Goal: Task Accomplishment & Management: Complete application form

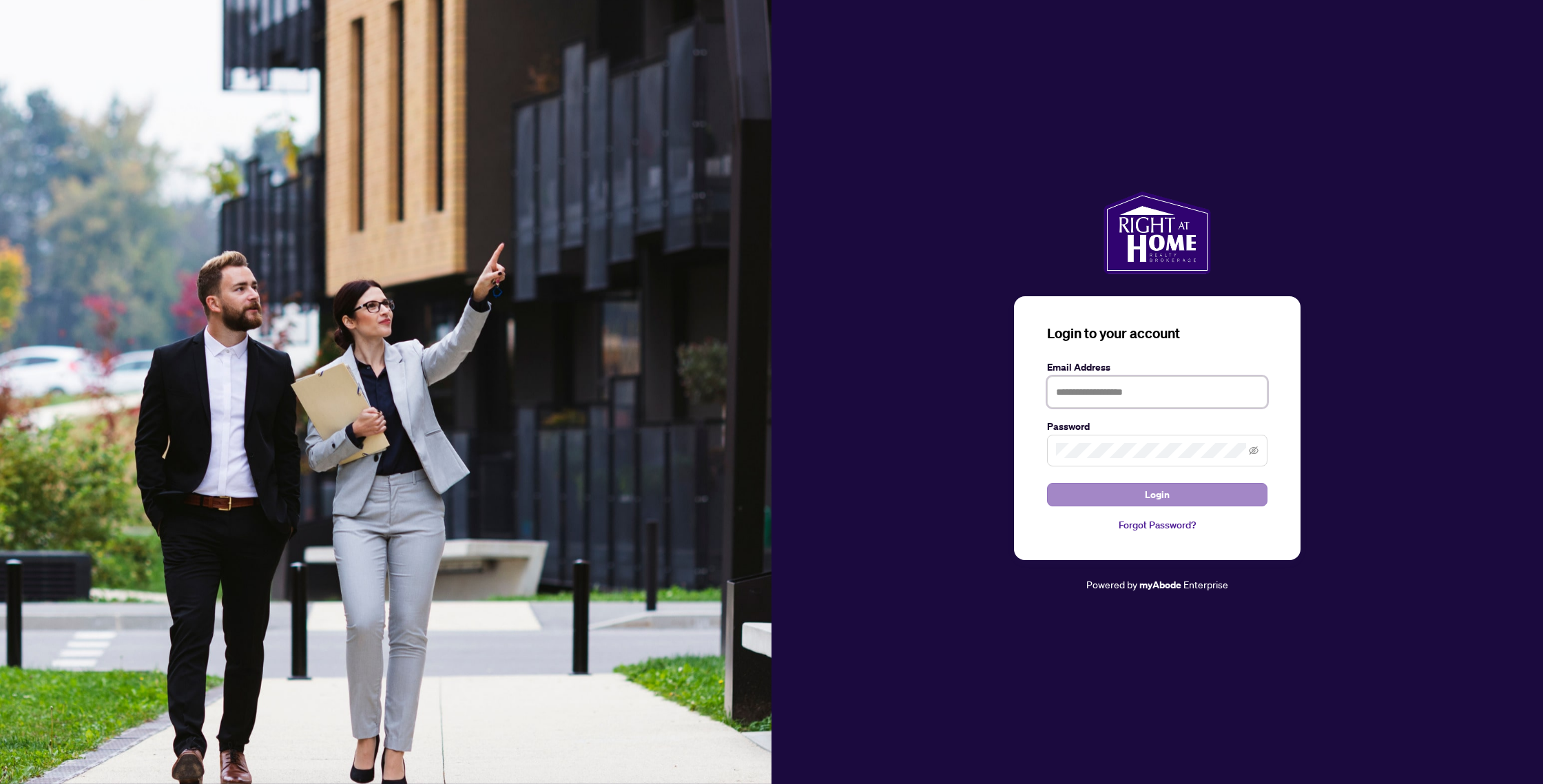
type input "**********"
click at [1159, 493] on span "Login" at bounding box center [1157, 494] width 25 height 22
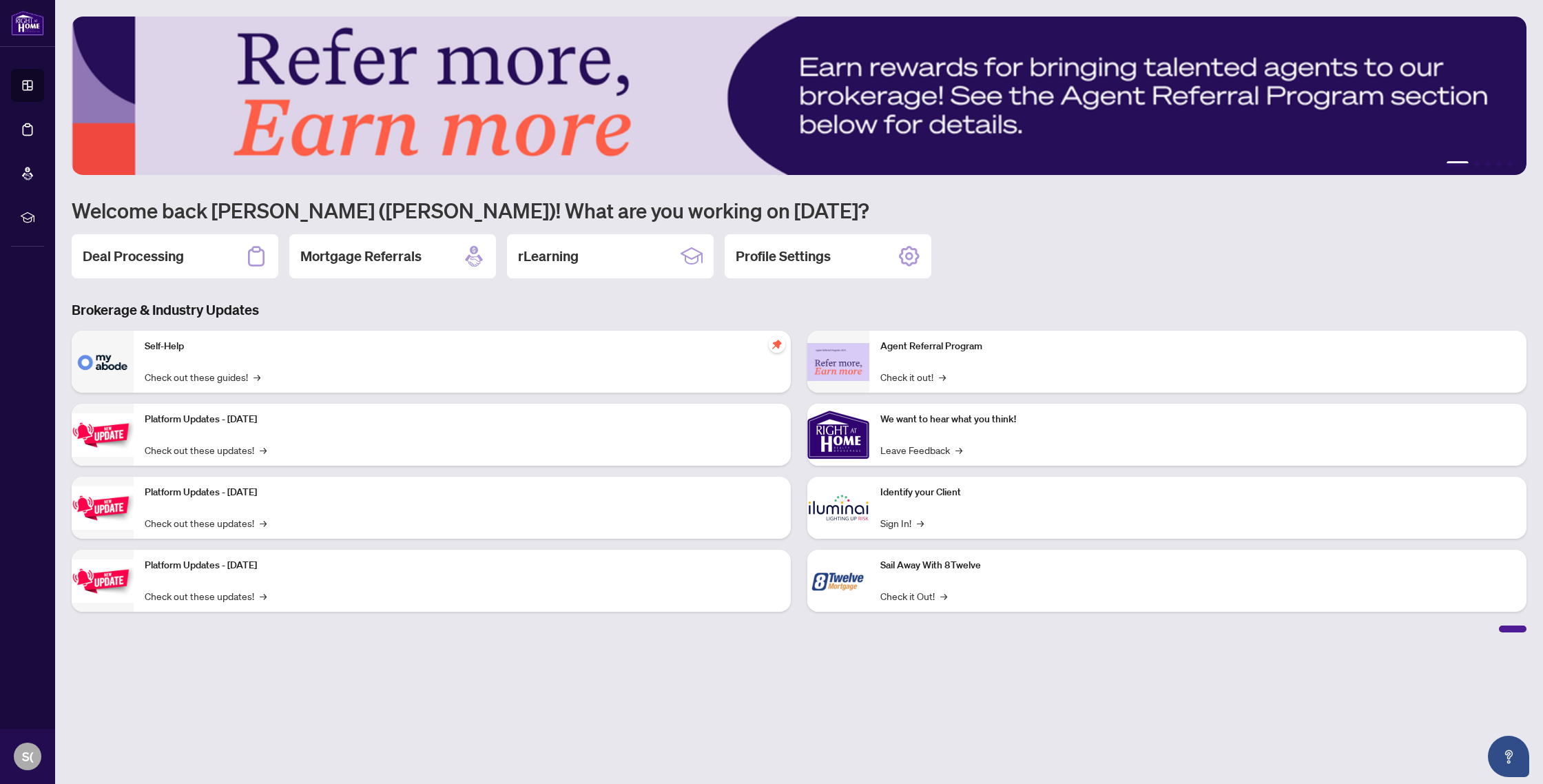
click at [157, 263] on h2 "Deal Processing" at bounding box center [133, 256] width 102 height 19
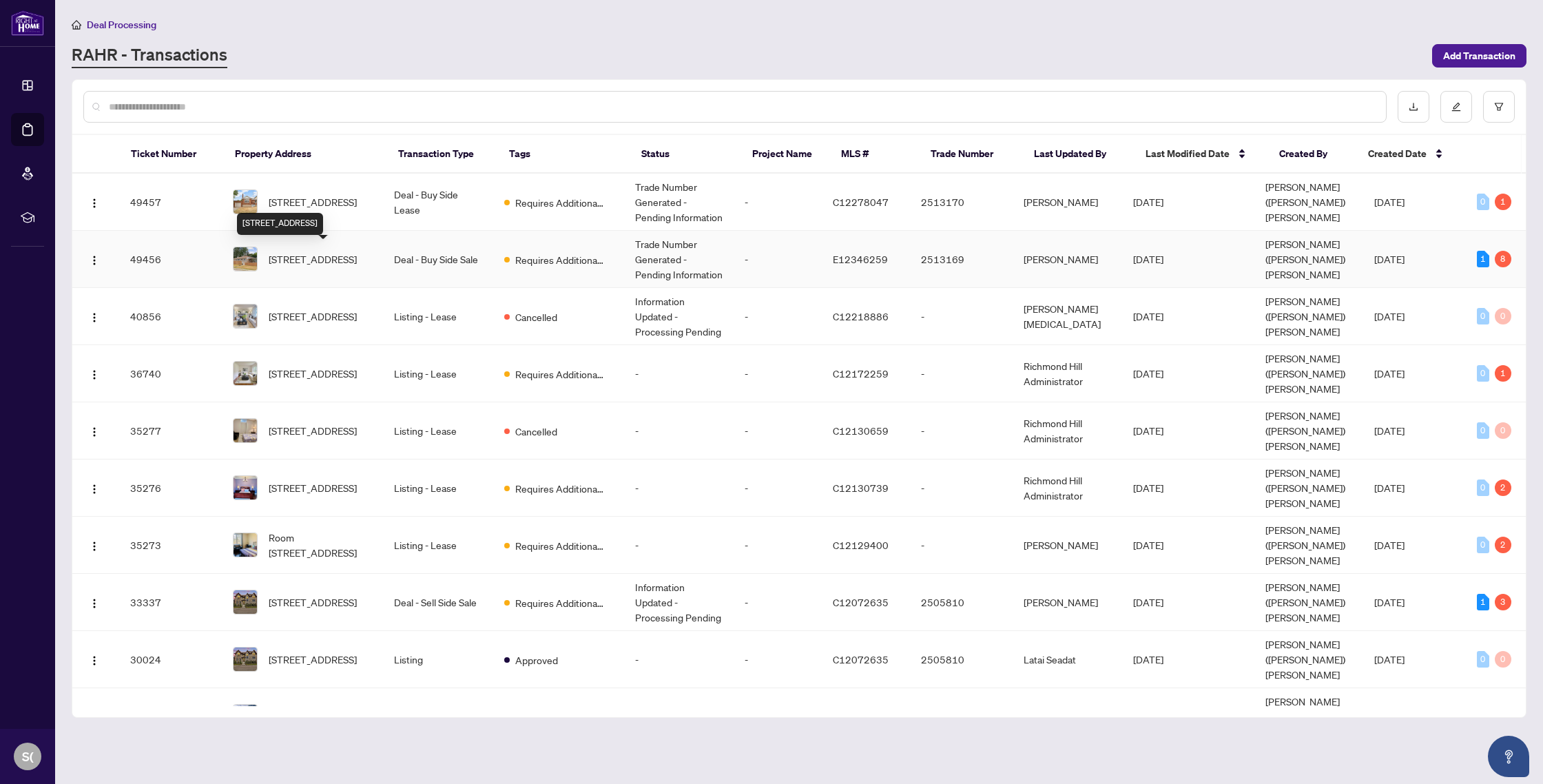
click at [307, 257] on span "[STREET_ADDRESS]" at bounding box center [312, 259] width 88 height 15
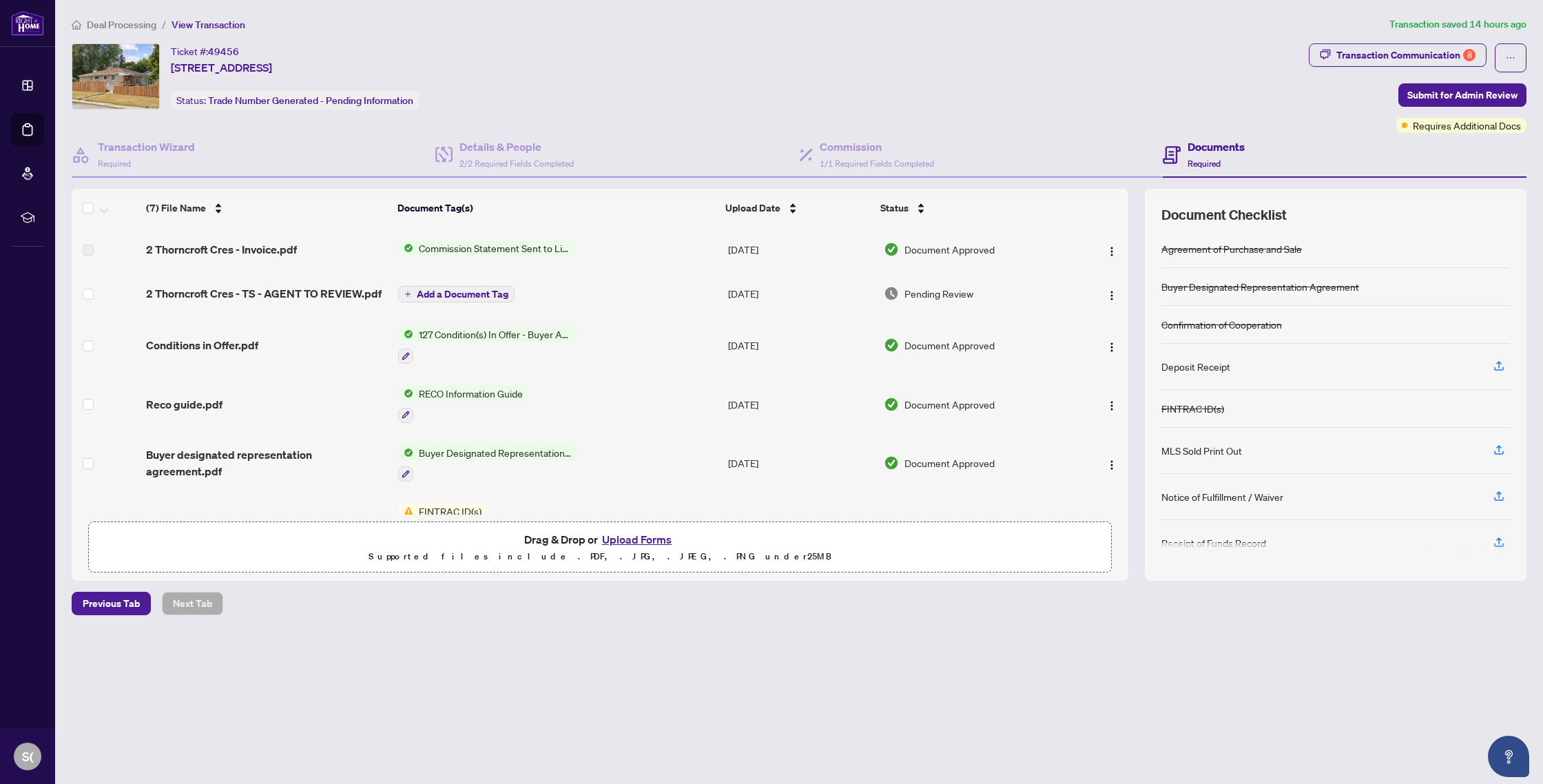
click at [642, 542] on button "Upload Forms" at bounding box center [637, 539] width 77 height 17
click at [1447, 90] on span "Submit for Admin Review" at bounding box center [1462, 95] width 110 height 22
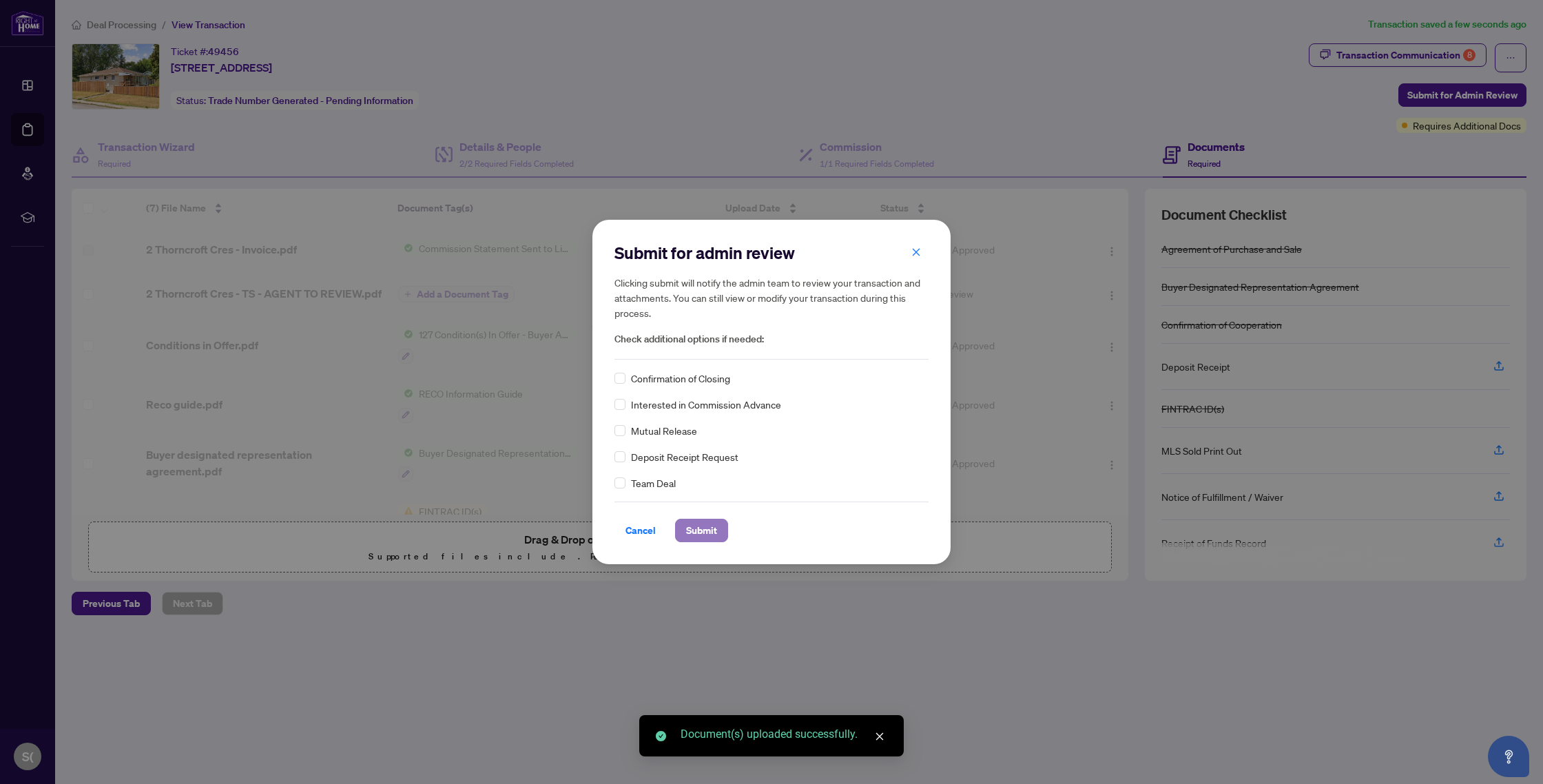
click at [710, 527] on span "Submit" at bounding box center [701, 530] width 31 height 22
